Goal: Obtain resource: Download file/media

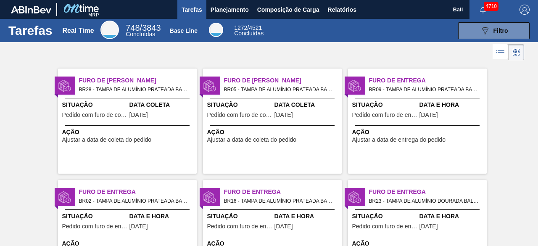
click at [275, 47] on div at bounding box center [269, 52] width 538 height 20
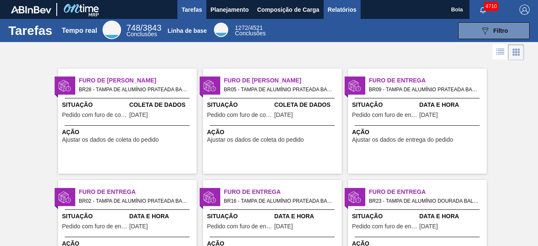
click at [356, 8] on font "Relatórios" at bounding box center [342, 9] width 29 height 7
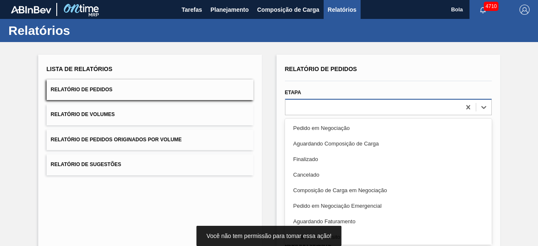
click at [315, 105] on div at bounding box center [372, 107] width 175 height 12
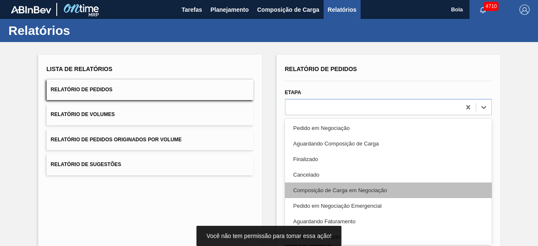
scroll to position [42, 0]
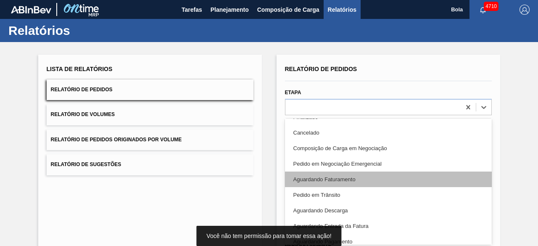
click at [337, 182] on div "Aguardando Faturamento" at bounding box center [388, 180] width 207 height 16
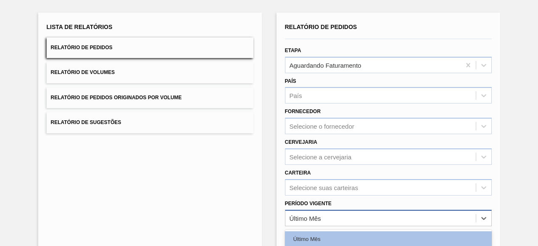
scroll to position [62, 0]
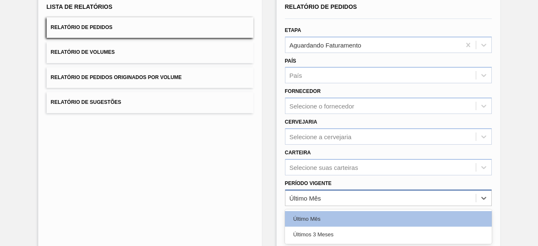
click at [316, 206] on div "option Último Mês focused, 1 of 2. 2 results available. Use Up and Down to choo…" at bounding box center [388, 198] width 207 height 16
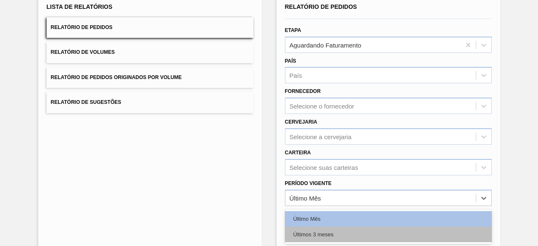
click at [312, 231] on font "Últimos 3 meses" at bounding box center [313, 234] width 40 height 6
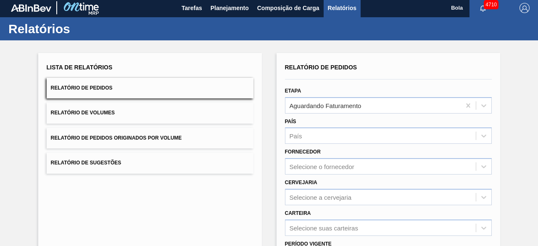
scroll to position [0, 0]
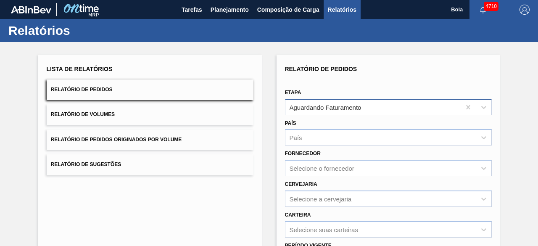
click at [307, 104] on font "Aguardando Faturamento" at bounding box center [326, 106] width 72 height 7
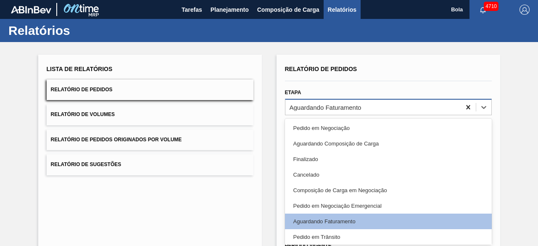
click at [468, 108] on icon at bounding box center [468, 107] width 4 height 4
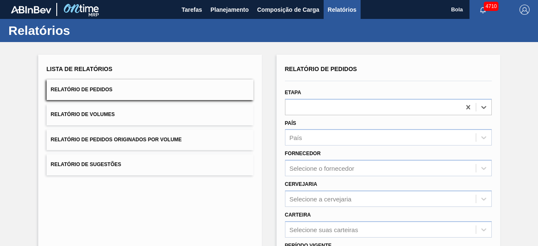
click at [420, 75] on div at bounding box center [389, 79] width 214 height 9
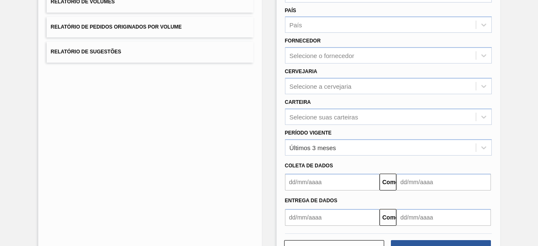
scroll to position [126, 0]
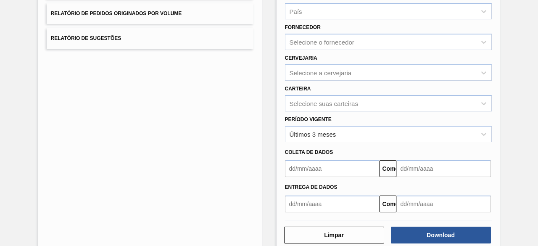
click at [351, 169] on input "text" at bounding box center [332, 168] width 95 height 17
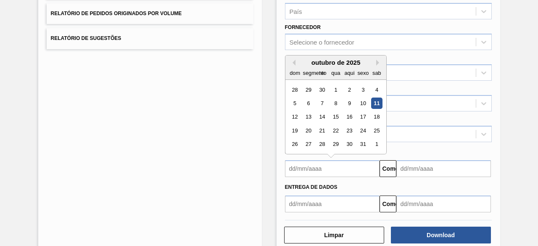
click at [335, 87] on font "1" at bounding box center [335, 90] width 3 height 6
type input "[DATE]"
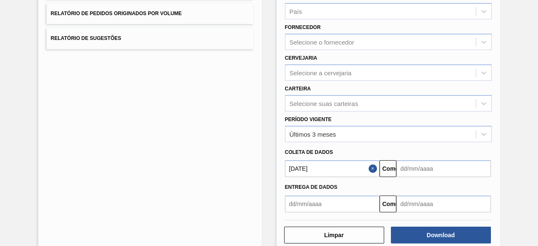
click at [424, 168] on input "text" at bounding box center [443, 168] width 95 height 17
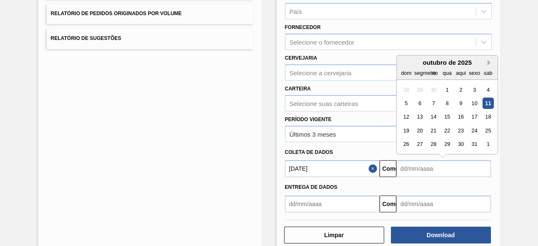
click at [489, 60] on button "Próximo mês" at bounding box center [491, 63] width 6 height 6
click at [490, 61] on button "Próximo mês" at bounding box center [491, 63] width 6 height 6
click at [449, 144] on div "31" at bounding box center [446, 144] width 11 height 11
type input "[DATE]"
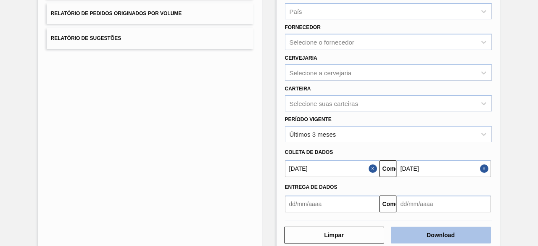
click at [415, 239] on button "Download" at bounding box center [441, 235] width 100 height 17
